Goal: Navigation & Orientation: Find specific page/section

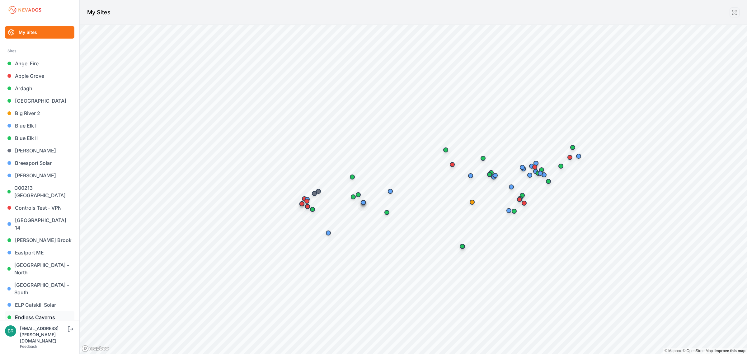
click at [37, 311] on link "Endless Caverns" at bounding box center [39, 317] width 69 height 12
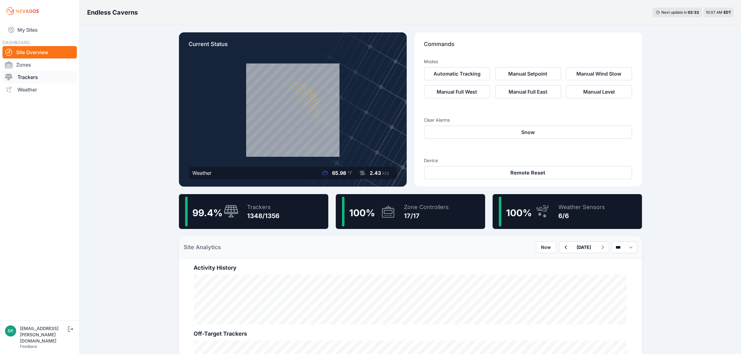
click at [49, 81] on link "Trackers" at bounding box center [39, 77] width 74 height 12
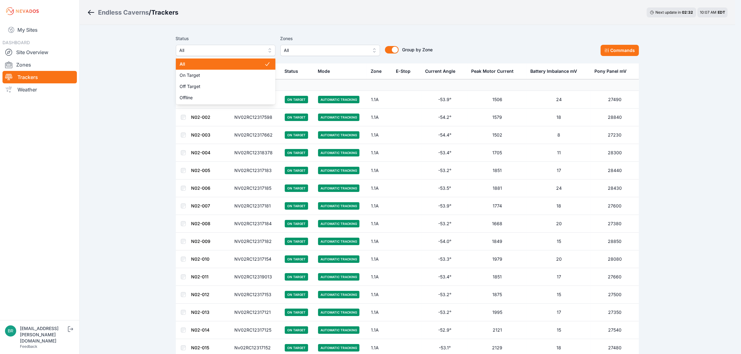
click at [209, 48] on span "All" at bounding box center [220, 50] width 83 height 7
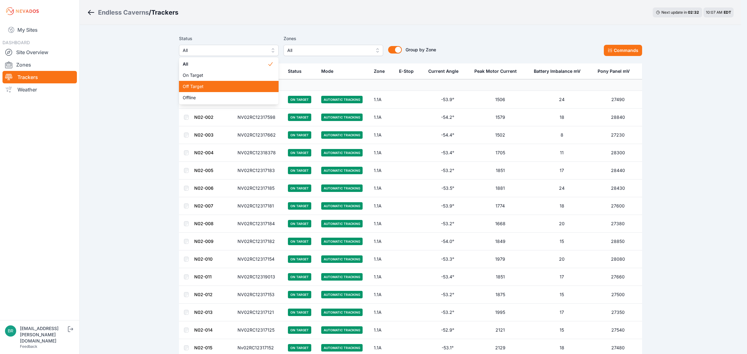
click at [220, 84] on span "Off Target" at bounding box center [225, 86] width 85 height 6
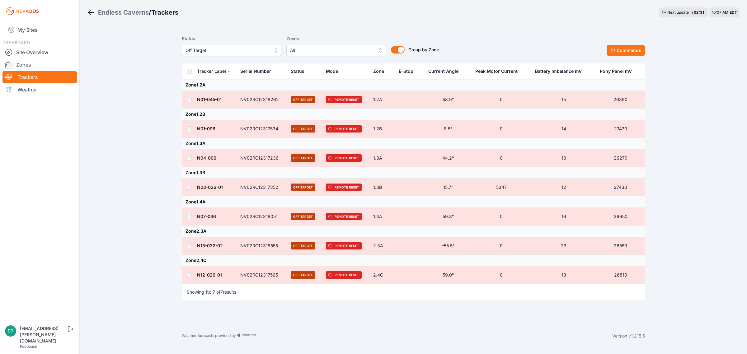
click at [239, 50] on span "Off Target" at bounding box center [226, 50] width 83 height 7
click at [229, 97] on span "Offline" at bounding box center [227, 98] width 85 height 6
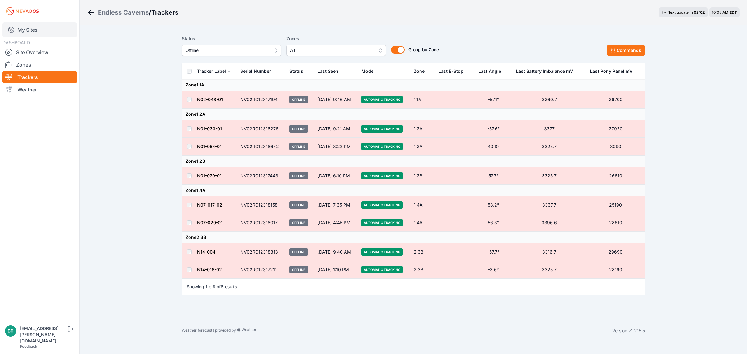
click at [30, 30] on link "My Sites" at bounding box center [39, 29] width 74 height 15
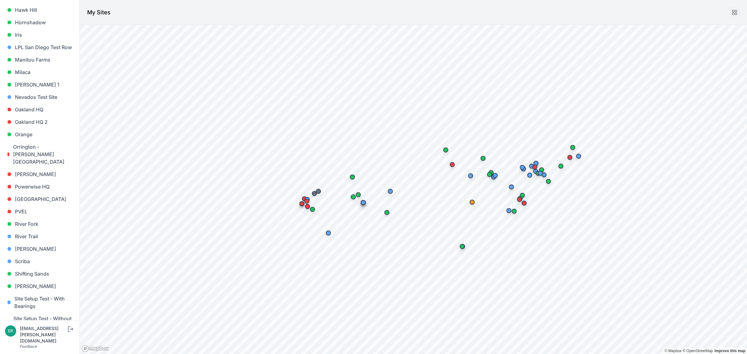
scroll to position [518, 0]
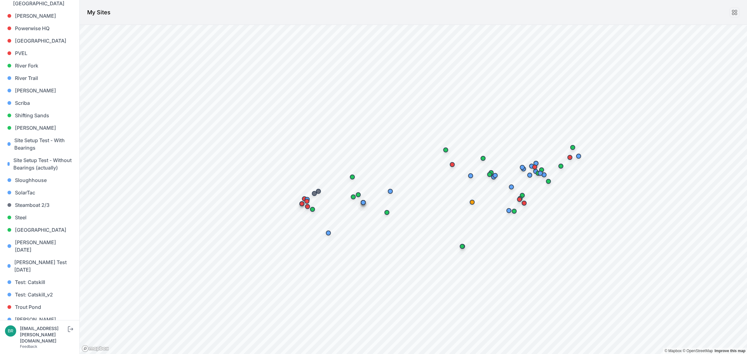
click at [41, 338] on link "[PERSON_NAME] [PERSON_NAME]" at bounding box center [39, 348] width 69 height 20
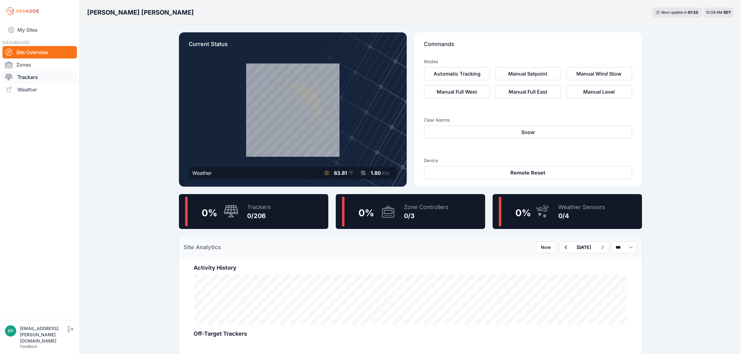
click at [44, 74] on link "Trackers" at bounding box center [39, 77] width 74 height 12
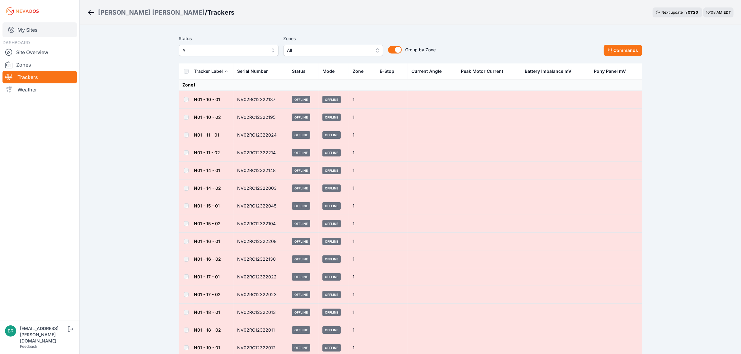
click at [47, 28] on link "My Sites" at bounding box center [39, 29] width 74 height 15
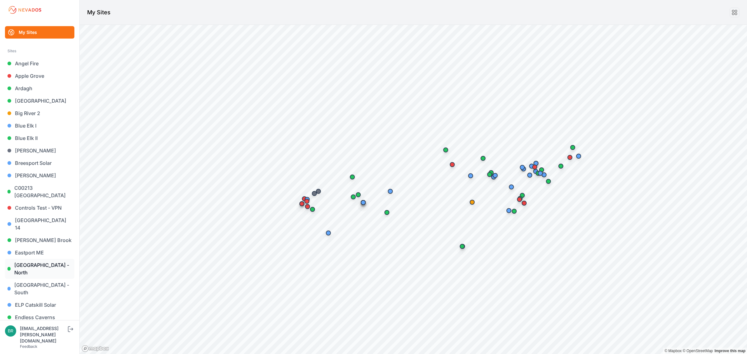
click at [51, 259] on link "[GEOGRAPHIC_DATA] - North" at bounding box center [39, 269] width 69 height 20
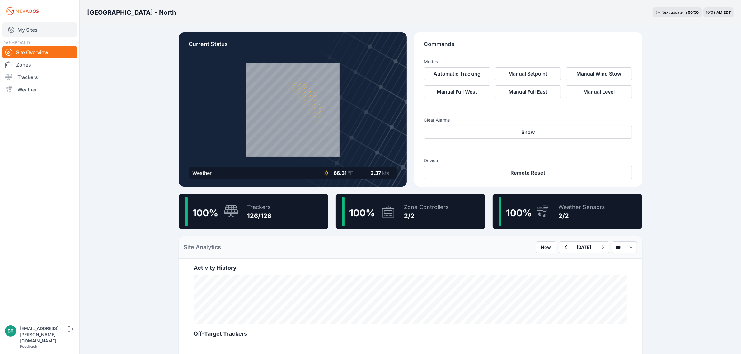
click at [48, 32] on link "My Sites" at bounding box center [39, 29] width 74 height 15
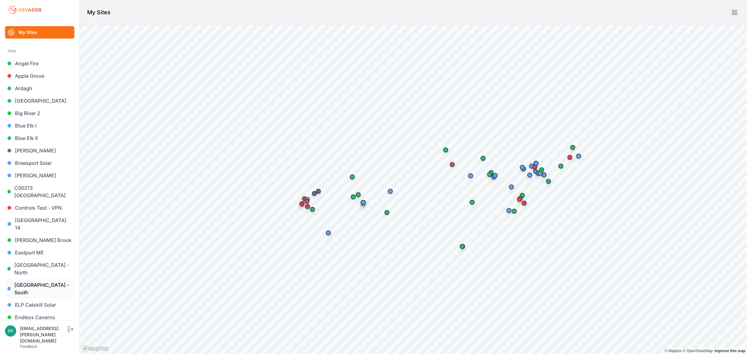
click at [49, 279] on link "[GEOGRAPHIC_DATA] - South" at bounding box center [39, 289] width 69 height 20
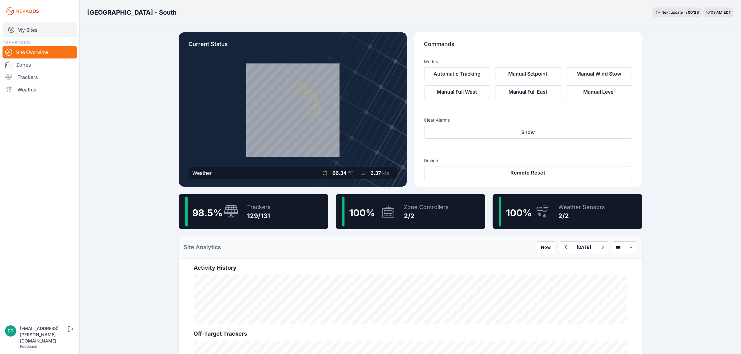
click at [31, 33] on link "My Sites" at bounding box center [39, 29] width 74 height 15
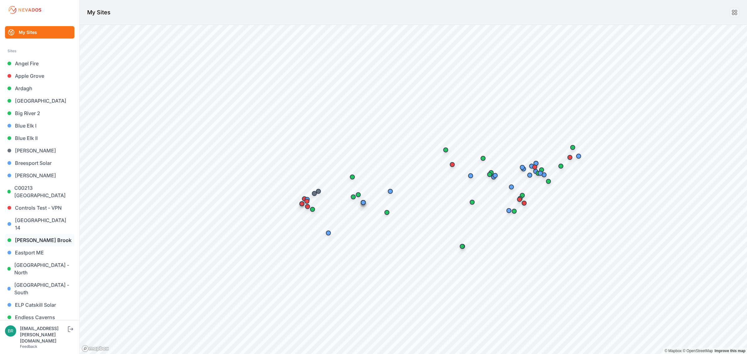
click at [52, 234] on link "[PERSON_NAME] Brook" at bounding box center [39, 240] width 69 height 12
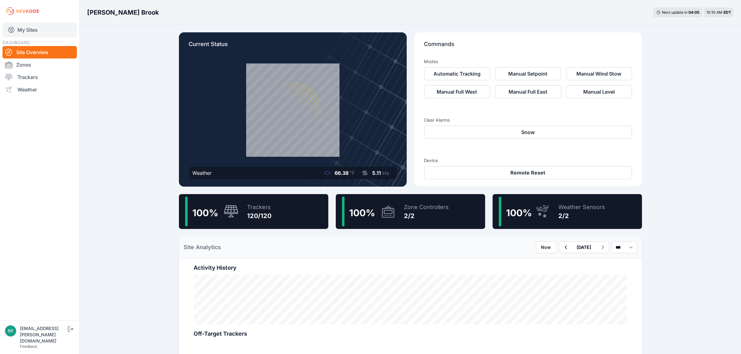
click at [25, 30] on link "My Sites" at bounding box center [39, 29] width 74 height 15
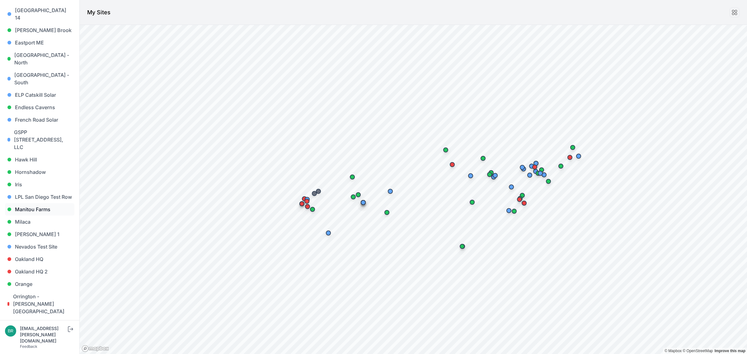
scroll to position [233, 0]
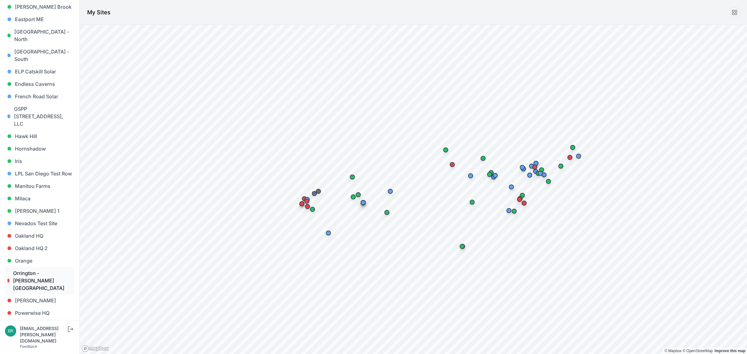
click at [34, 267] on link "Orrington - [PERSON_NAME][GEOGRAPHIC_DATA]" at bounding box center [39, 280] width 69 height 27
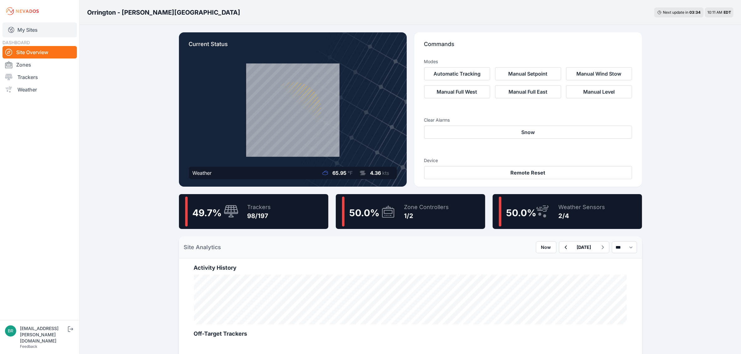
click at [50, 30] on link "My Sites" at bounding box center [39, 29] width 74 height 15
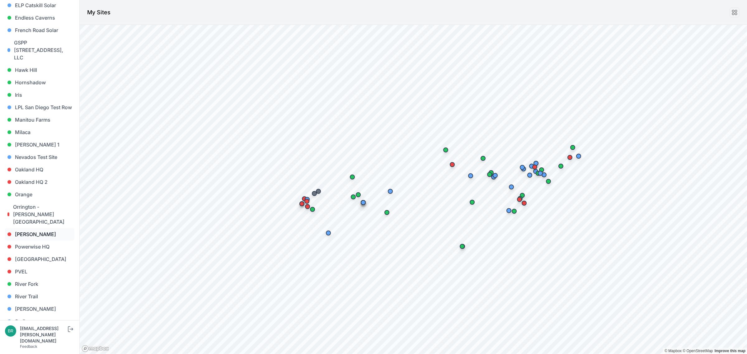
scroll to position [285, 0]
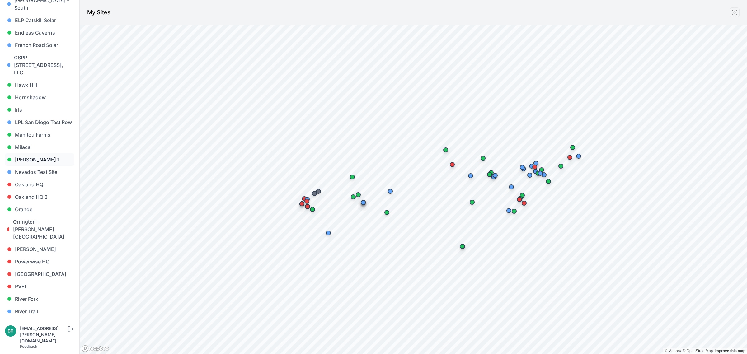
click at [39, 153] on link "[PERSON_NAME] 1" at bounding box center [39, 159] width 69 height 12
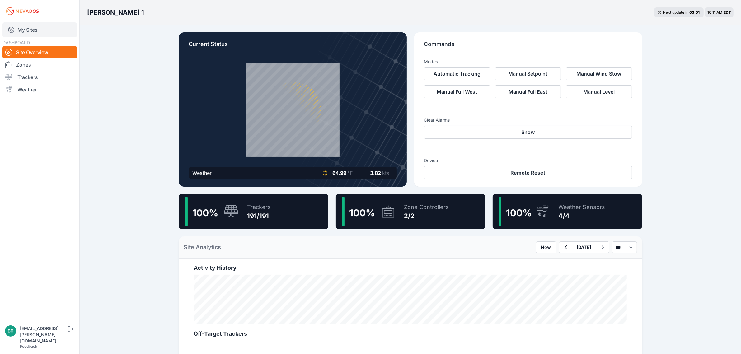
click at [41, 27] on link "My Sites" at bounding box center [39, 29] width 74 height 15
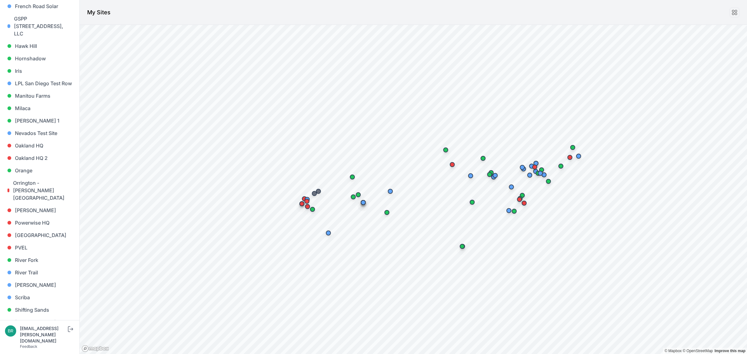
scroll to position [285, 0]
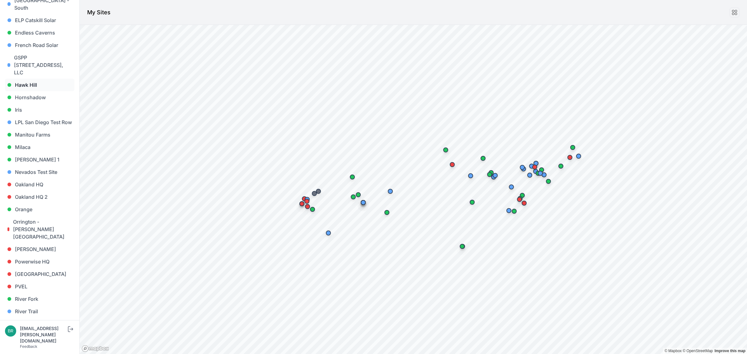
click at [43, 79] on link "Hawk Hill" at bounding box center [39, 85] width 69 height 12
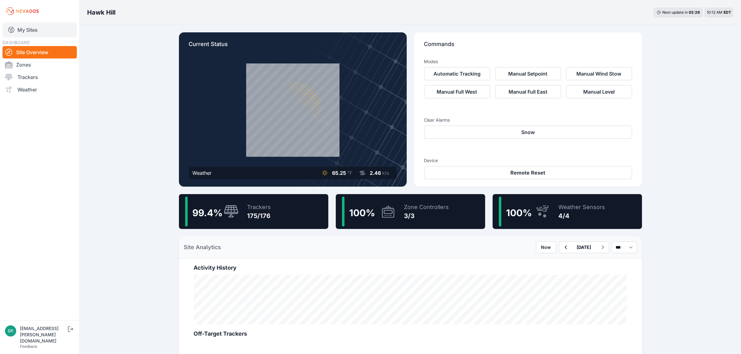
click at [53, 28] on link "My Sites" at bounding box center [39, 29] width 74 height 15
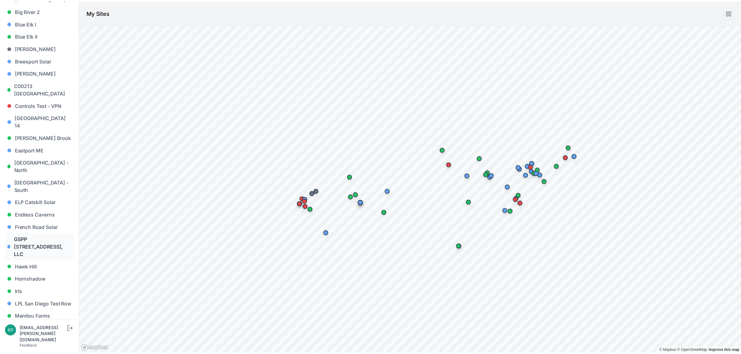
scroll to position [117, 0]
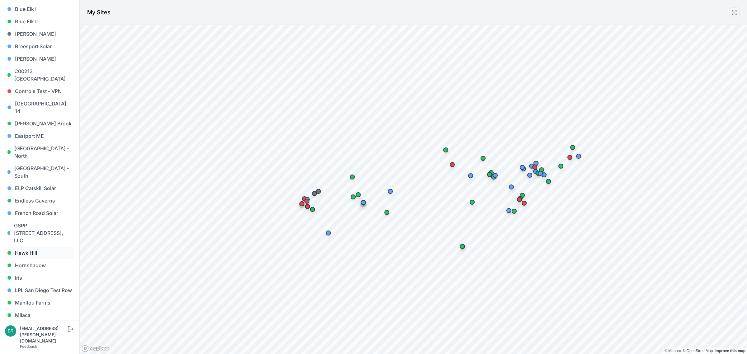
click at [35, 247] on link "Hawk Hill" at bounding box center [39, 253] width 69 height 12
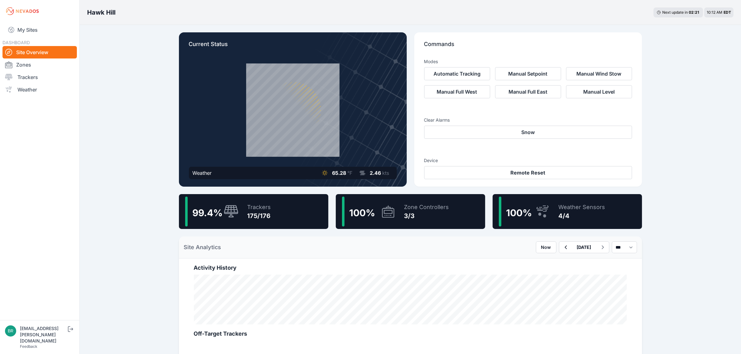
click at [245, 212] on div "Trackers 175/176" at bounding box center [256, 212] width 30 height 30
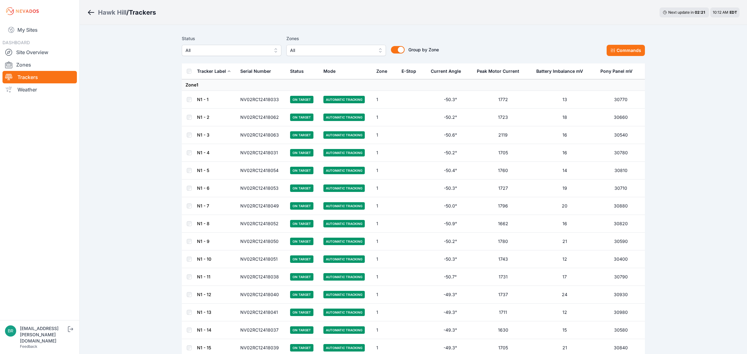
click at [243, 49] on span "All" at bounding box center [226, 50] width 83 height 7
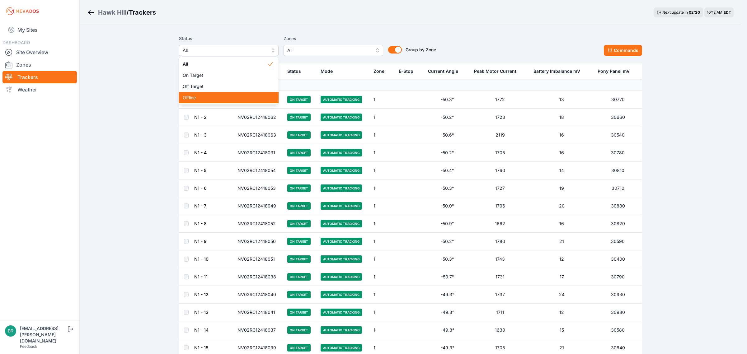
click at [213, 94] on div "Offline" at bounding box center [229, 97] width 100 height 11
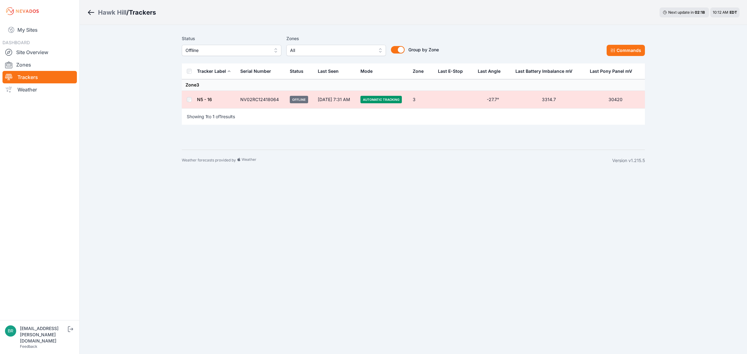
click at [210, 99] on link "N5 - 16" at bounding box center [204, 99] width 15 height 5
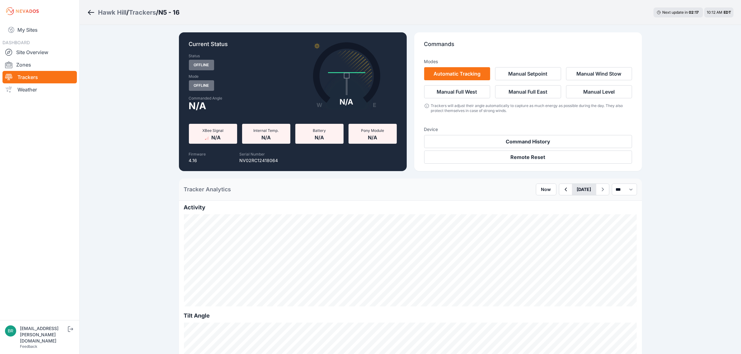
click at [583, 193] on button "[DATE]" at bounding box center [584, 189] width 24 height 11
click at [577, 244] on div "16" at bounding box center [581, 244] width 8 height 8
click at [572, 192] on button "[DATE]" at bounding box center [584, 189] width 24 height 11
click at [557, 232] on div "7" at bounding box center [561, 234] width 8 height 8
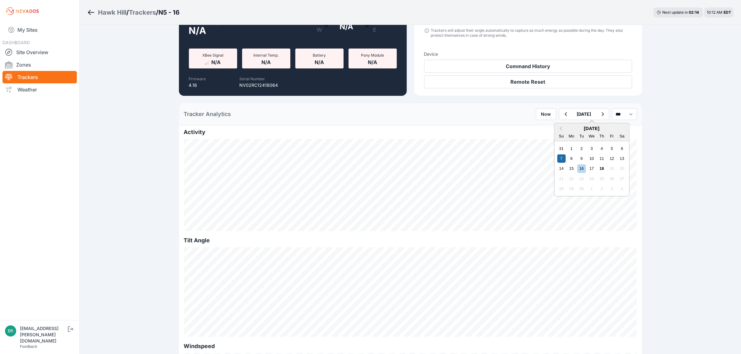
scroll to position [78, 0]
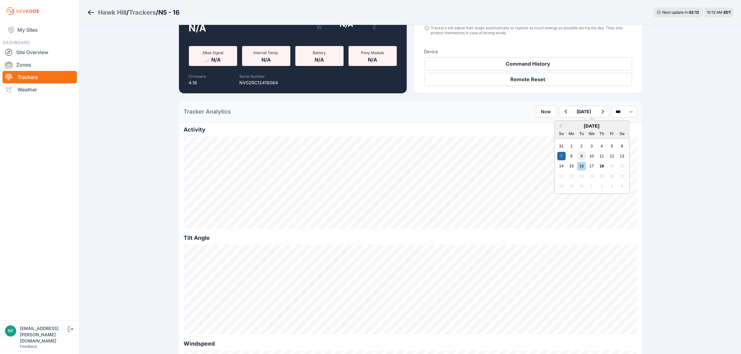
click at [577, 159] on div "9" at bounding box center [581, 156] width 8 height 8
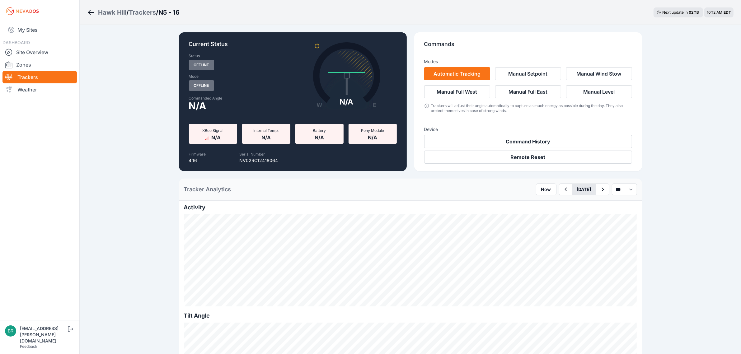
click at [572, 188] on button "[DATE]" at bounding box center [584, 189] width 24 height 11
click at [432, 191] on div "Tracker Analytics Now [DATE] Previous Month [DATE] Su Mo Tu We Th Fr Sa 31 1 2 …" at bounding box center [410, 190] width 463 height 22
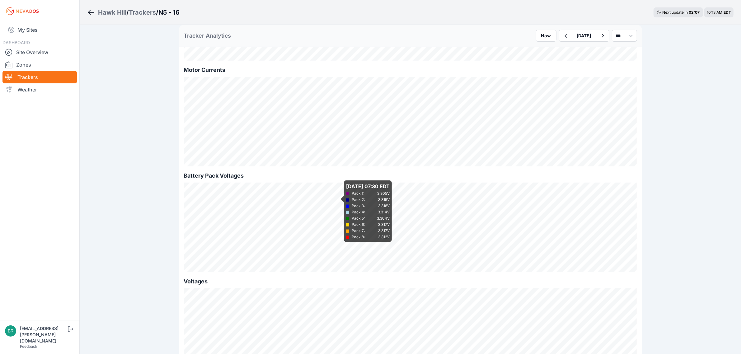
scroll to position [505, 0]
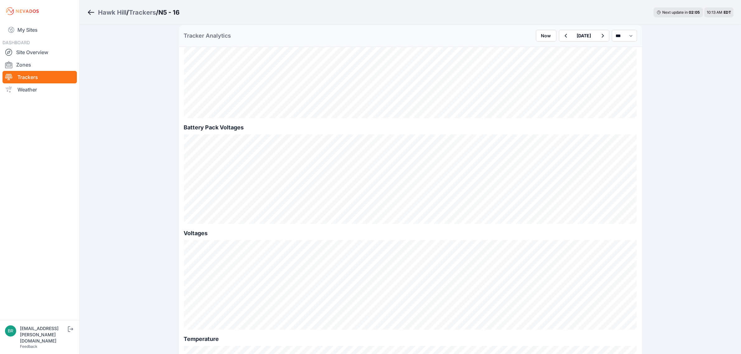
click at [559, 30] on div "[DATE]" at bounding box center [584, 36] width 50 height 12
click at [559, 31] on button "button" at bounding box center [565, 35] width 13 height 11
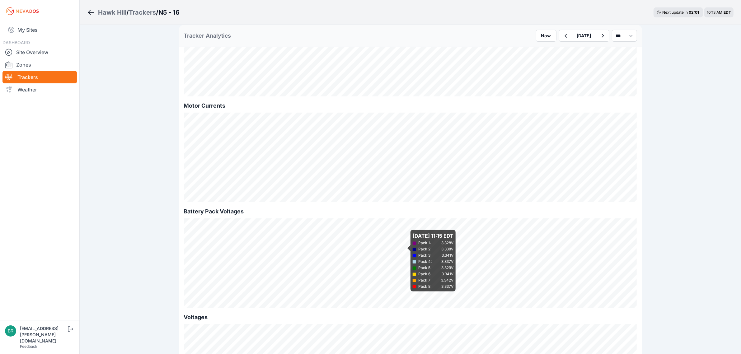
scroll to position [467, 0]
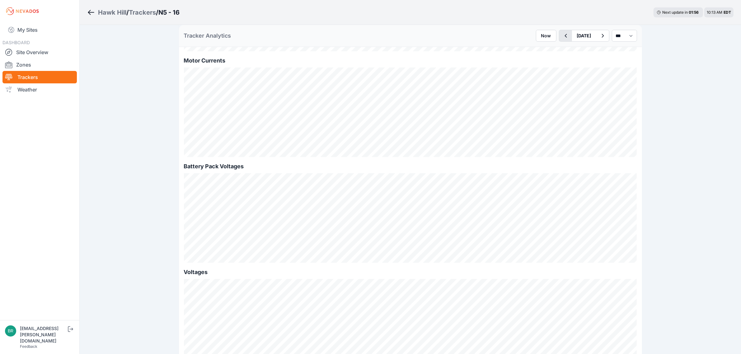
click at [559, 40] on button "button" at bounding box center [565, 35] width 13 height 11
click at [596, 34] on button "button" at bounding box center [602, 35] width 13 height 11
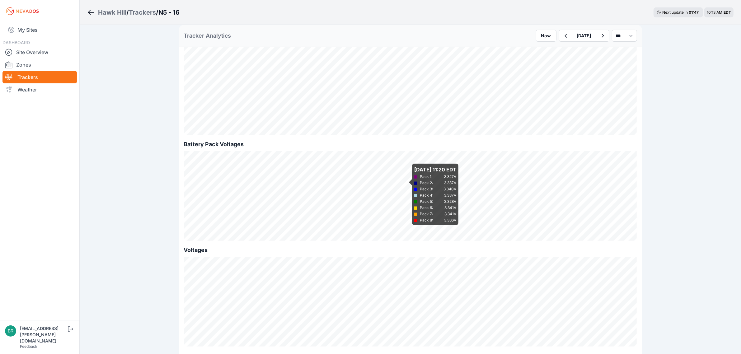
scroll to position [505, 0]
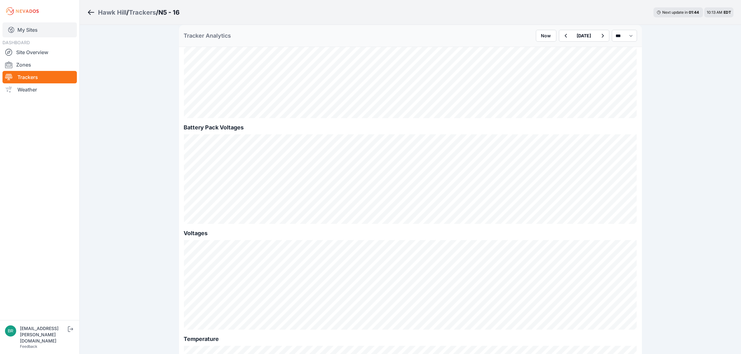
click at [12, 31] on icon at bounding box center [11, 30] width 6 height 6
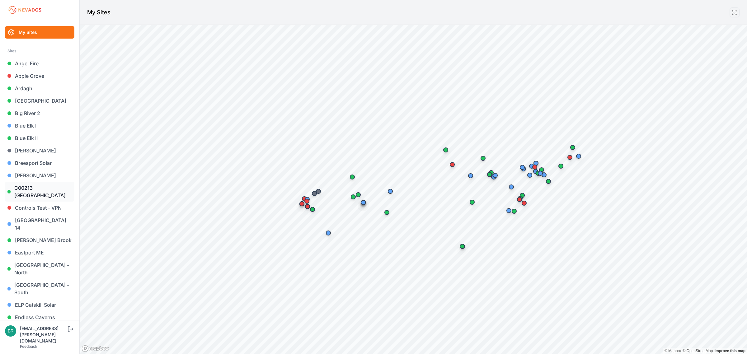
click at [54, 194] on link "C00213 [GEOGRAPHIC_DATA]" at bounding box center [39, 192] width 69 height 20
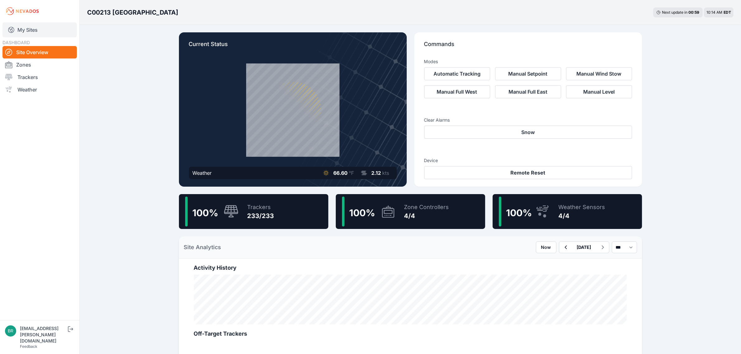
click at [60, 25] on link "My Sites" at bounding box center [39, 29] width 74 height 15
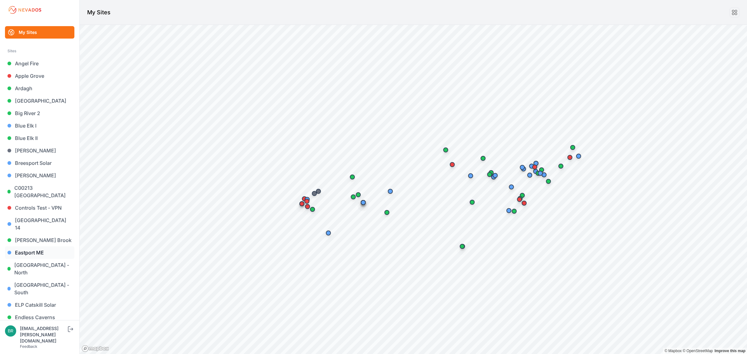
click at [47, 246] on link "Eastport ME" at bounding box center [39, 252] width 69 height 12
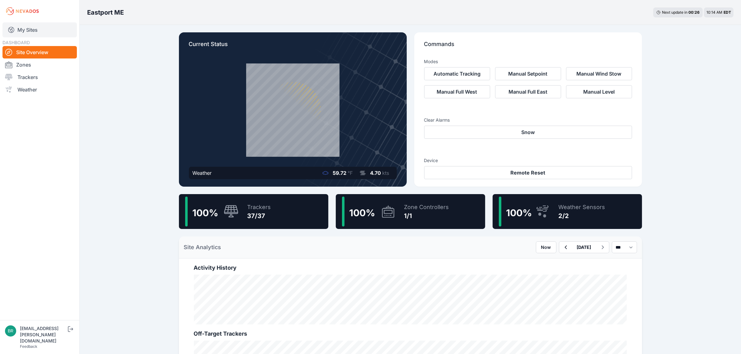
click at [39, 30] on link "My Sites" at bounding box center [39, 29] width 74 height 15
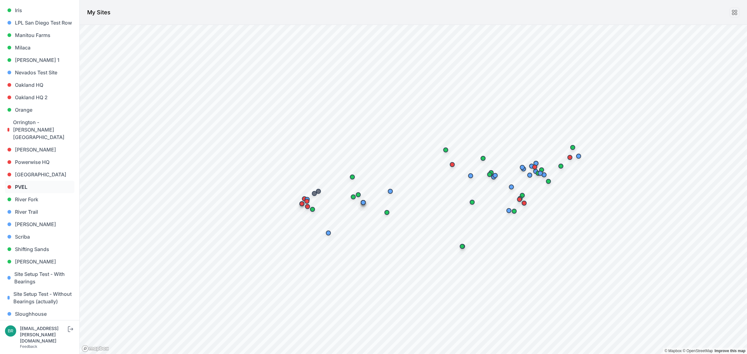
scroll to position [389, 0]
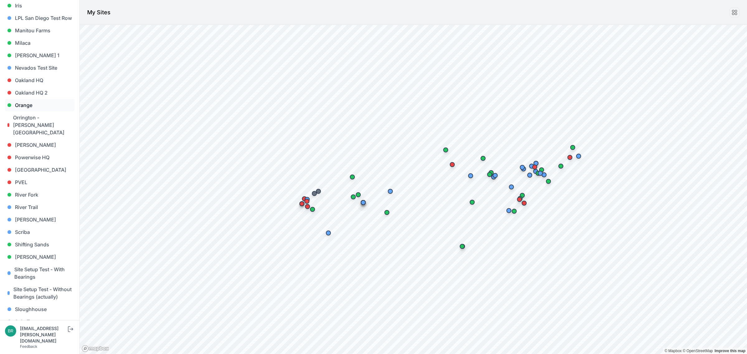
click at [46, 99] on link "Orange" at bounding box center [39, 105] width 69 height 12
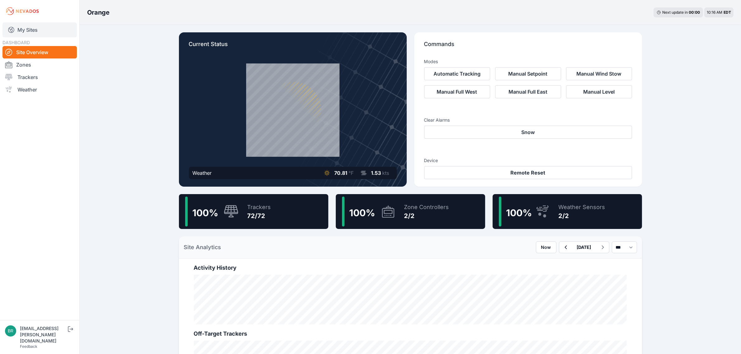
click at [48, 32] on link "My Sites" at bounding box center [39, 29] width 74 height 15
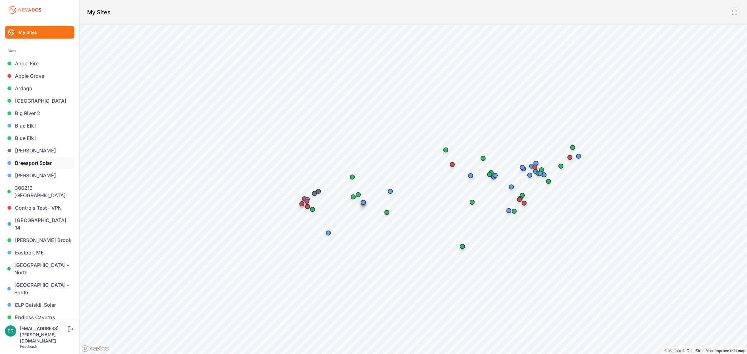
click at [45, 164] on link "Breesport Solar" at bounding box center [39, 163] width 69 height 12
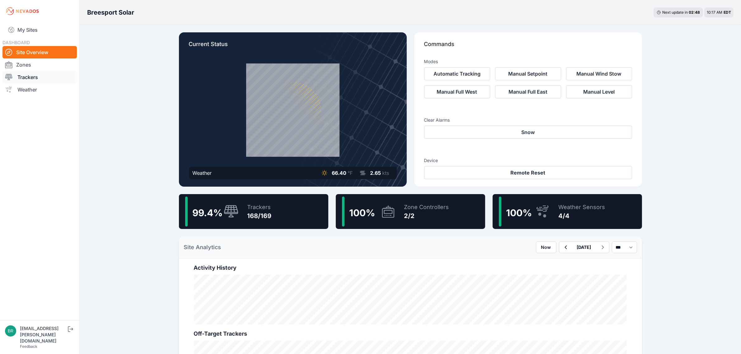
click at [56, 73] on link "Trackers" at bounding box center [39, 77] width 74 height 12
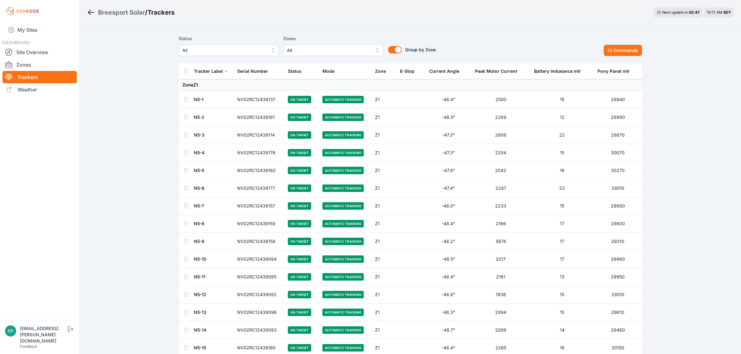
click at [202, 50] on span "All" at bounding box center [224, 50] width 83 height 7
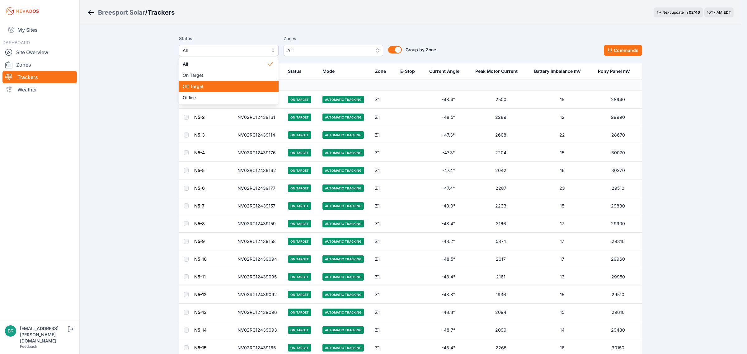
click at [212, 89] on span "Off Target" at bounding box center [225, 86] width 85 height 6
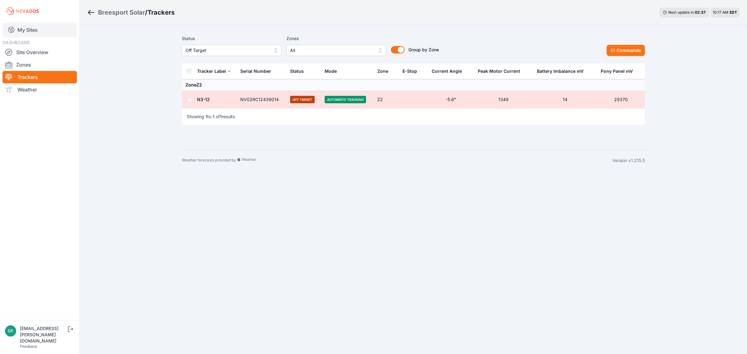
click at [28, 33] on link "My Sites" at bounding box center [39, 29] width 74 height 15
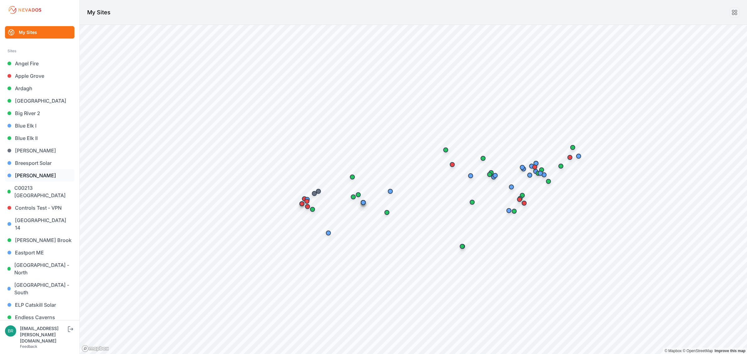
click at [46, 171] on link "[PERSON_NAME]" at bounding box center [39, 175] width 69 height 12
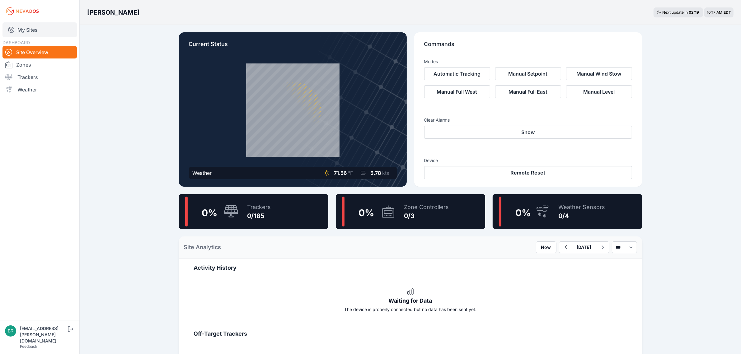
click at [49, 24] on link "My Sites" at bounding box center [39, 29] width 74 height 15
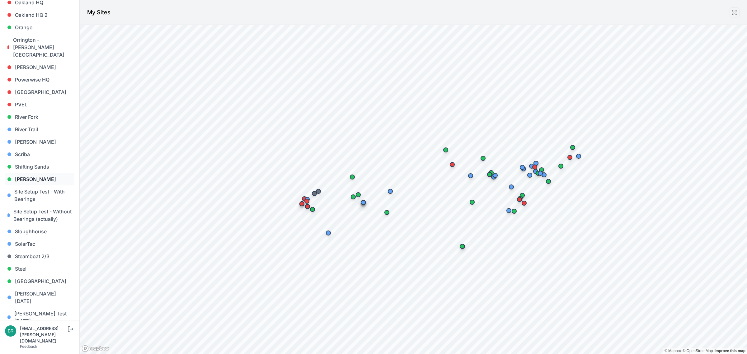
scroll to position [428, 0]
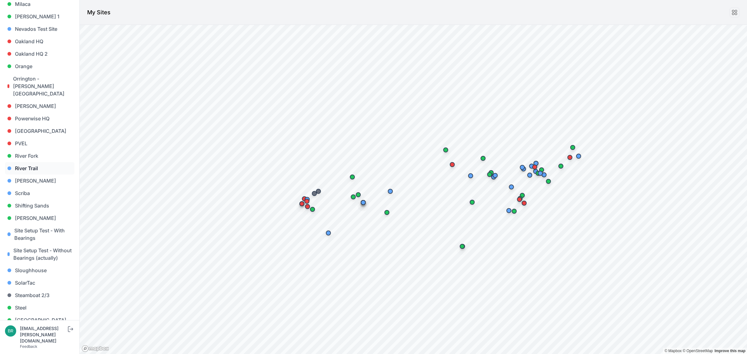
click at [47, 162] on link "River Trail" at bounding box center [39, 168] width 69 height 12
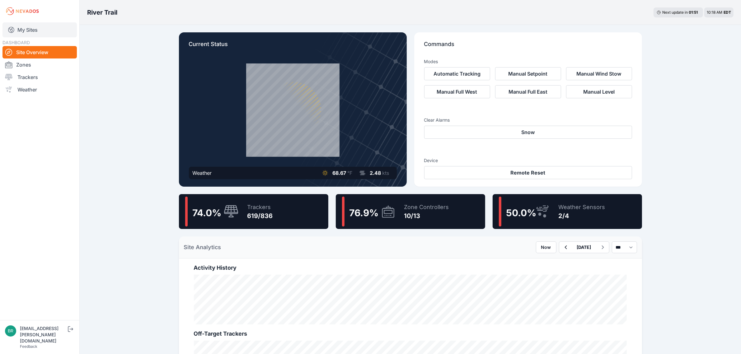
click at [30, 29] on link "My Sites" at bounding box center [39, 29] width 74 height 15
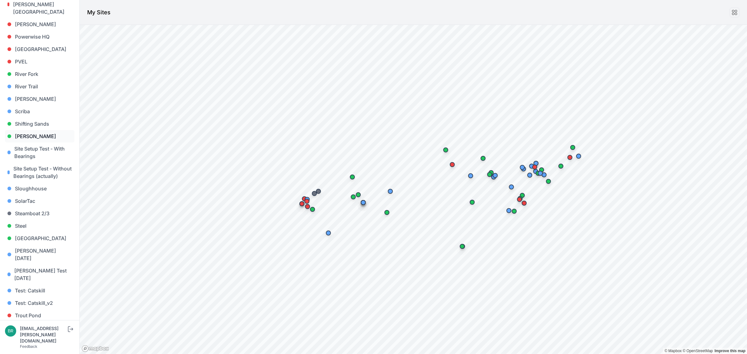
scroll to position [518, 0]
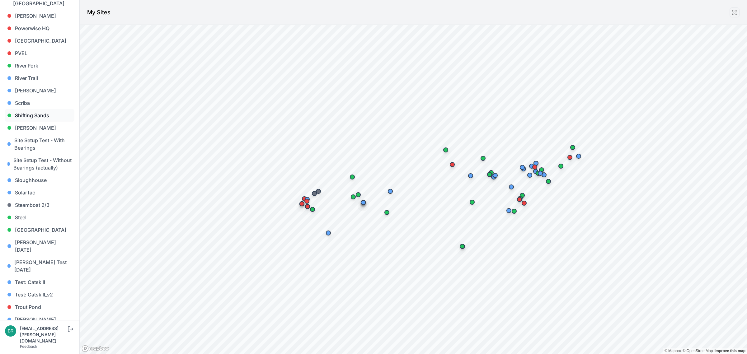
click at [52, 109] on link "Shifting Sands" at bounding box center [39, 115] width 69 height 12
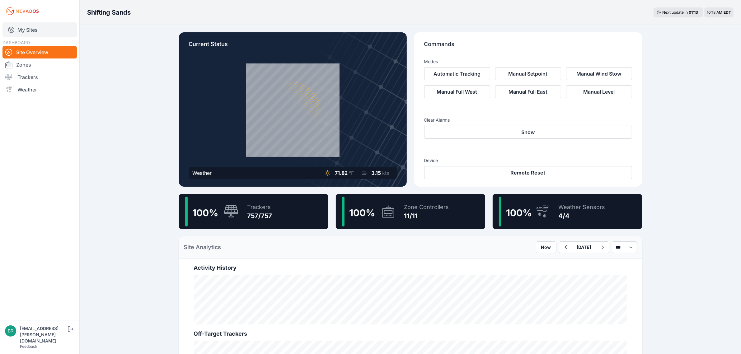
click at [38, 25] on link "My Sites" at bounding box center [39, 29] width 74 height 15
